Goal: Transaction & Acquisition: Purchase product/service

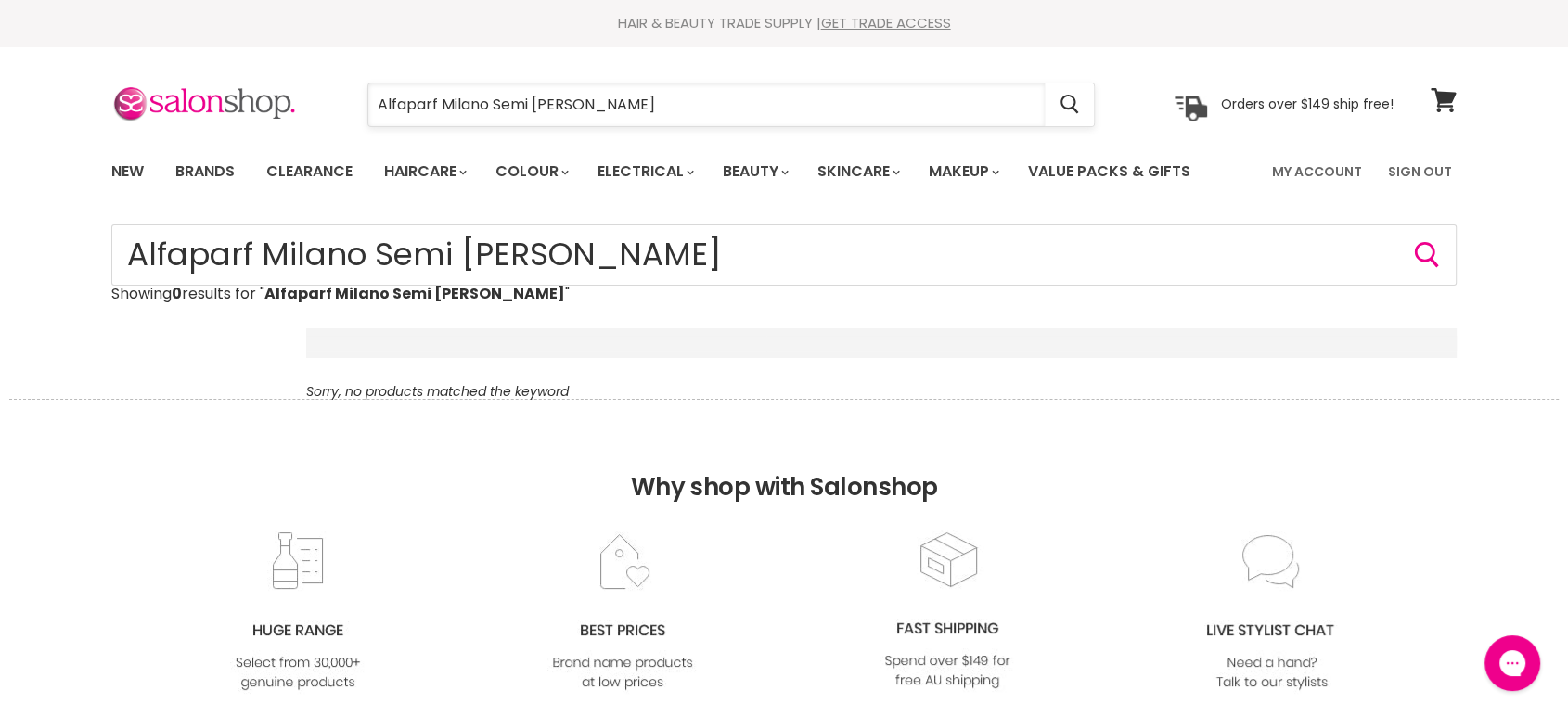
click at [482, 101] on input "Alfaparf Milano Semi [PERSON_NAME]" at bounding box center [707, 105] width 677 height 43
type input "Alfaparf Semi di Lino Smooth"
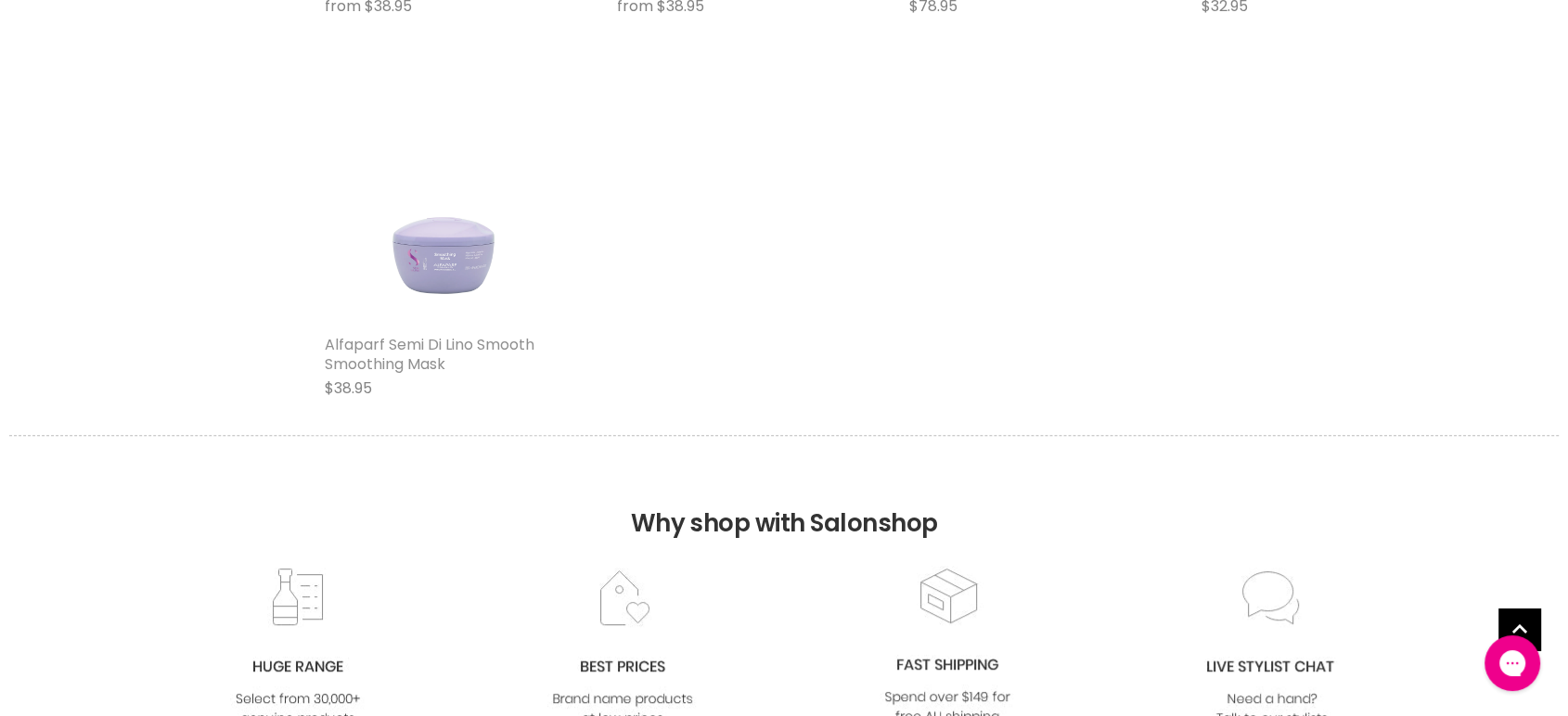
scroll to position [721, 0]
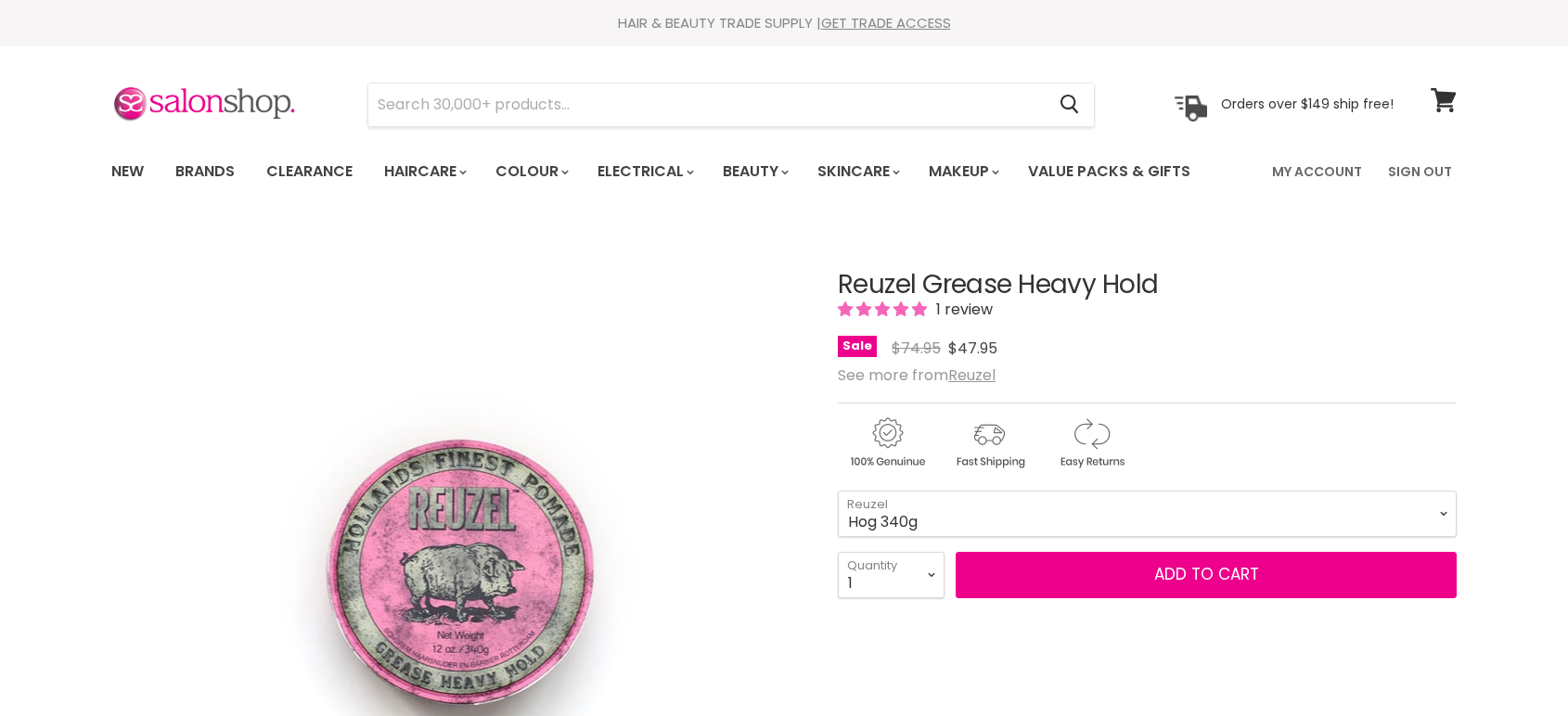
select select "Hog 340g"
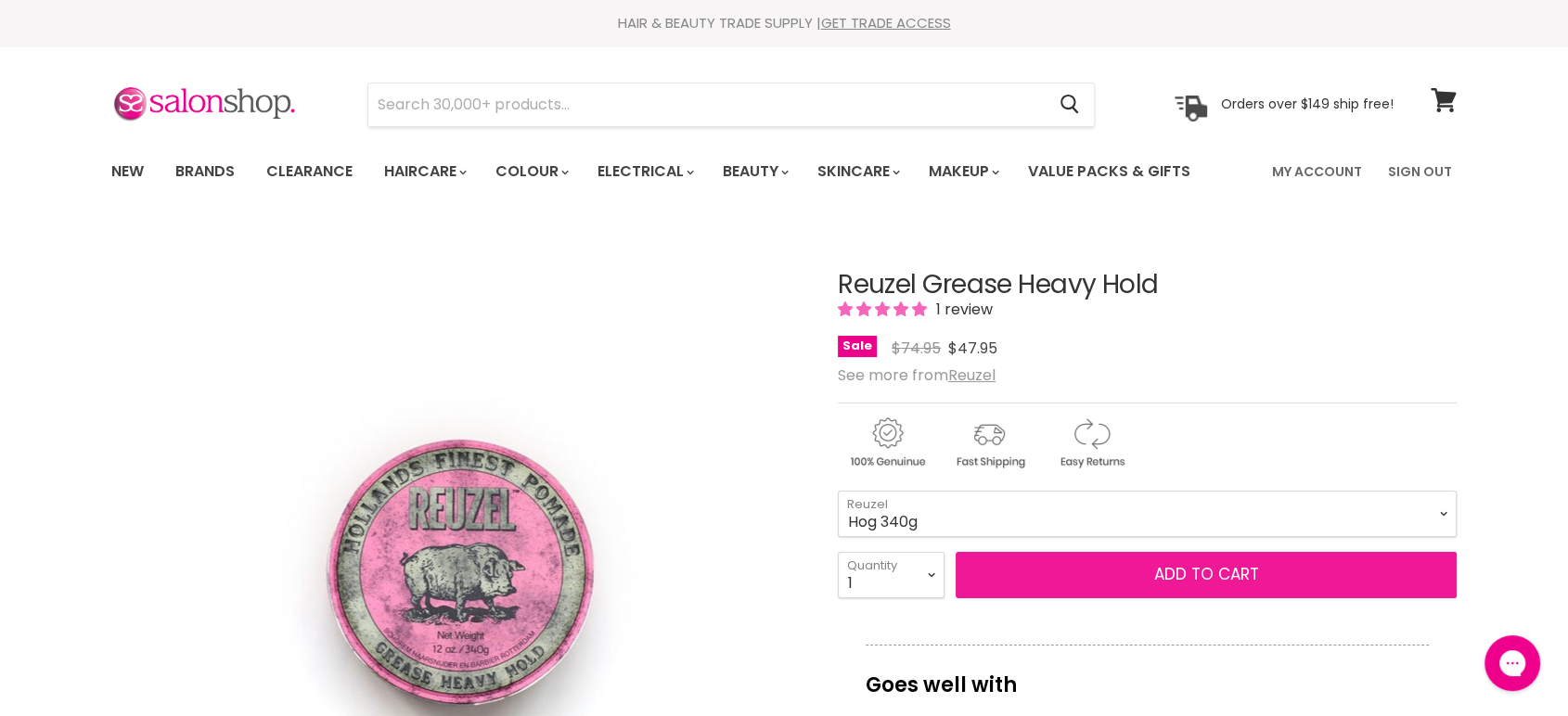
click at [1188, 574] on button "Add to cart" at bounding box center [1206, 576] width 501 height 47
click at [1249, 576] on button "Add to cart" at bounding box center [1206, 576] width 501 height 47
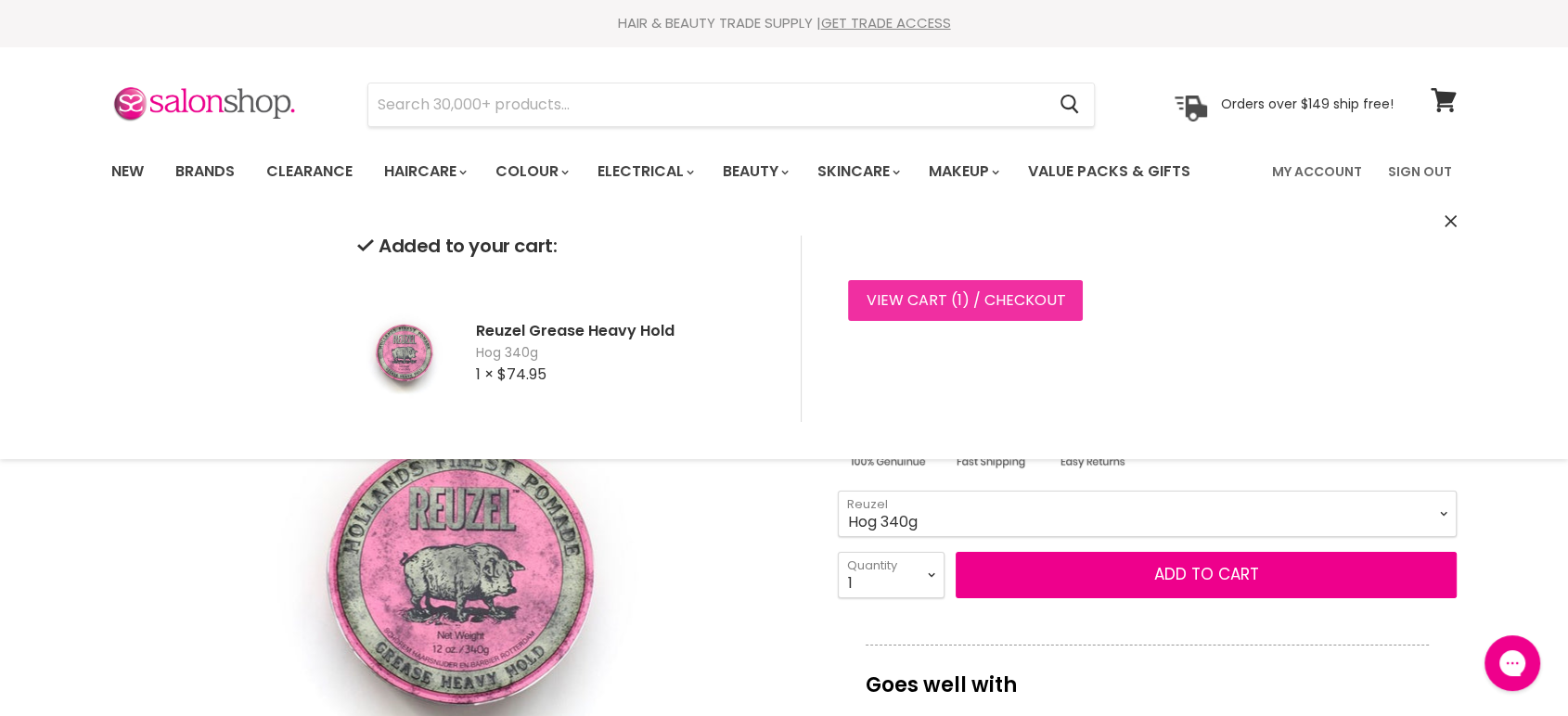
click at [925, 299] on link "View cart ( 1 ) / Checkout" at bounding box center [965, 300] width 235 height 41
